Goal: Navigation & Orientation: Find specific page/section

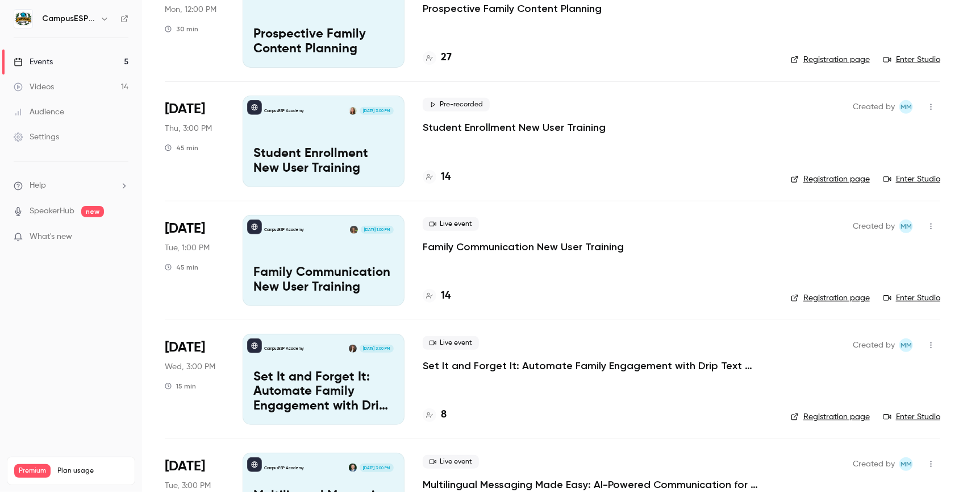
scroll to position [121, 0]
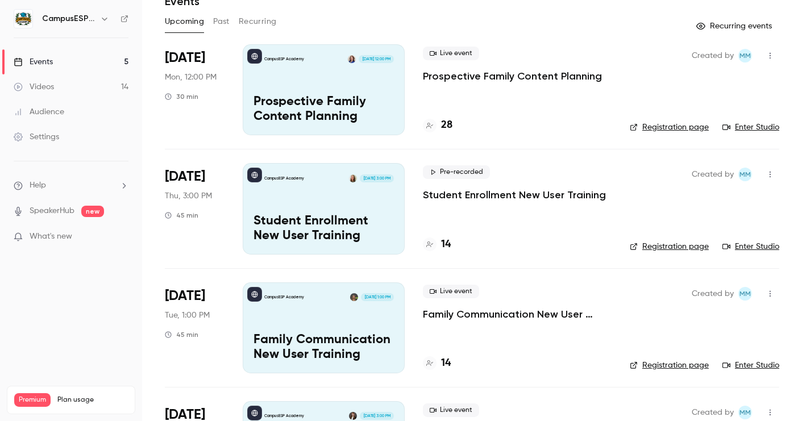
scroll to position [53, 0]
